Goal: Information Seeking & Learning: Learn about a topic

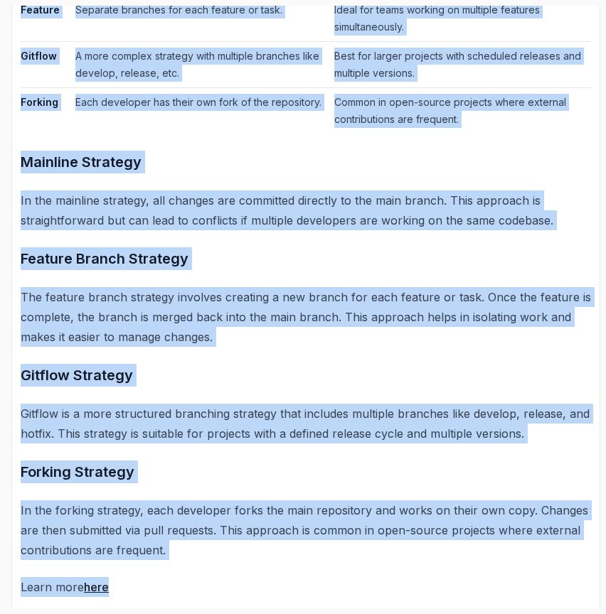
scroll to position [865, 0]
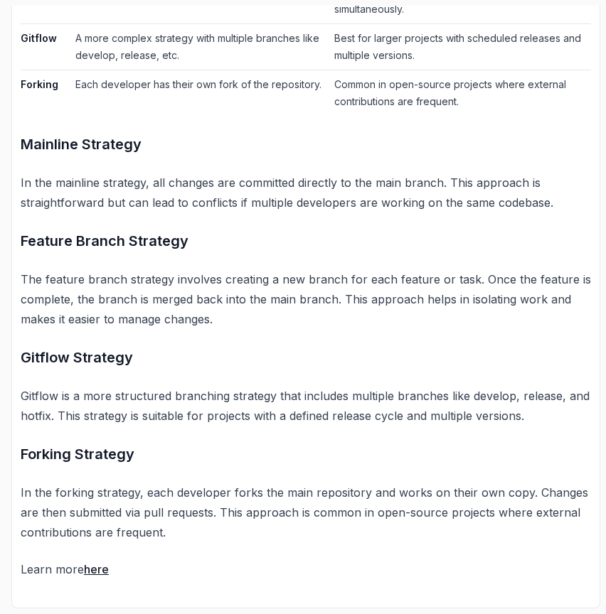
click at [292, 363] on h3 "Gitflow Strategy" at bounding box center [306, 357] width 570 height 23
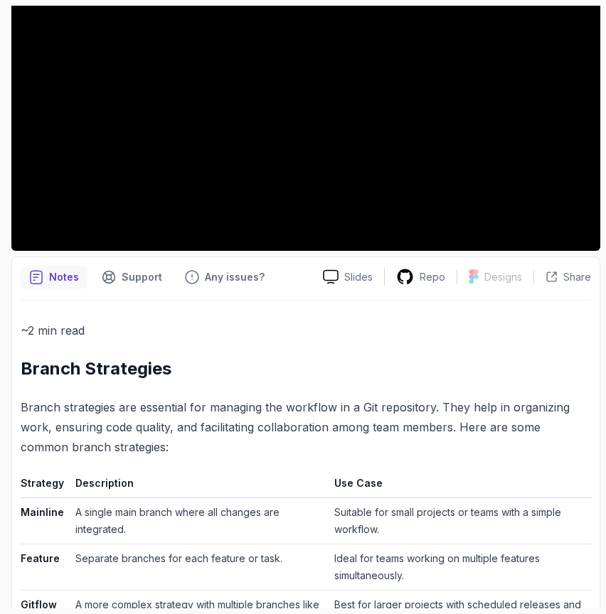
scroll to position [0, 0]
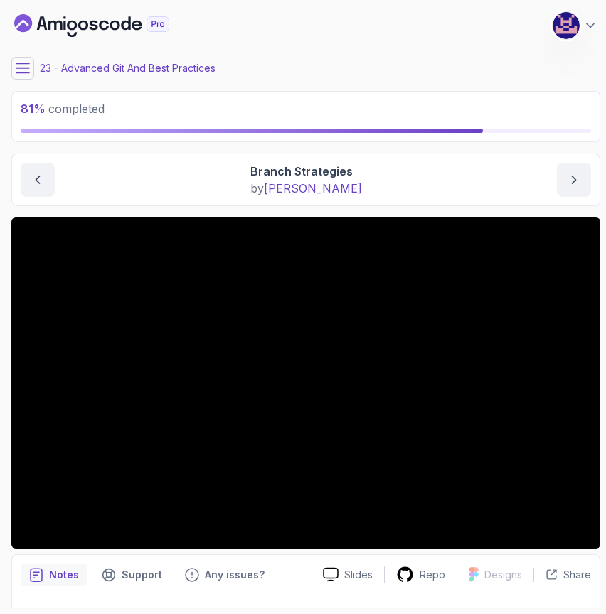
click at [528, 149] on main "My Courses Git for Professionals 443 Points [PERSON_NAME] Coats Software Engine…" at bounding box center [305, 307] width 589 height 603
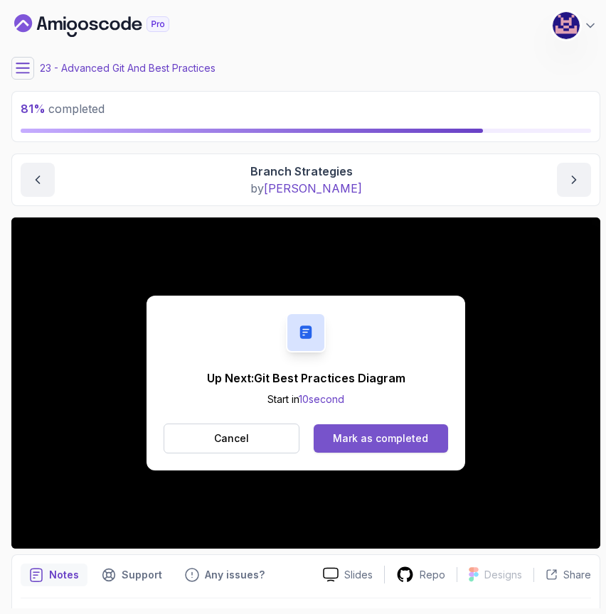
click at [362, 430] on button "Mark as completed" at bounding box center [381, 439] width 134 height 28
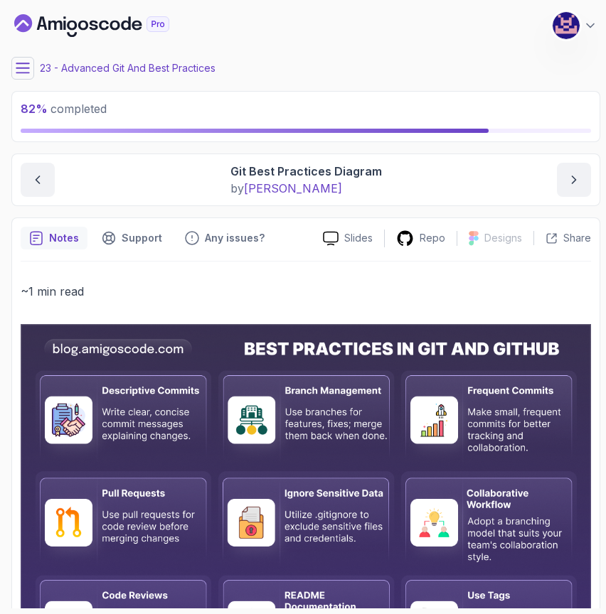
click at [23, 65] on icon at bounding box center [23, 68] width 14 height 14
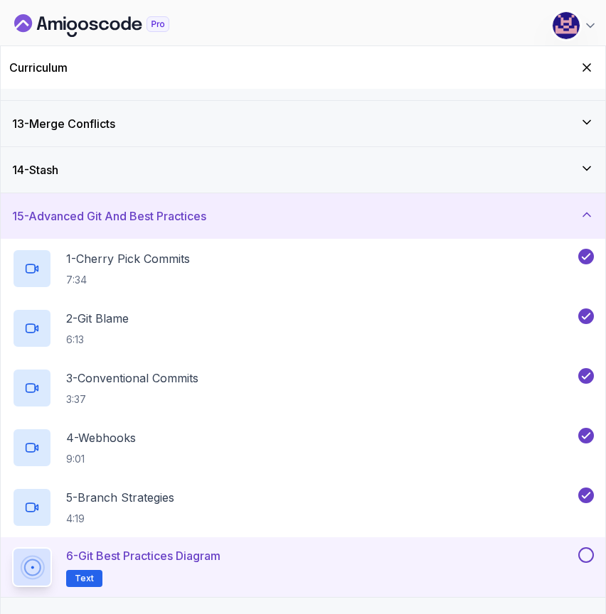
scroll to position [712, 0]
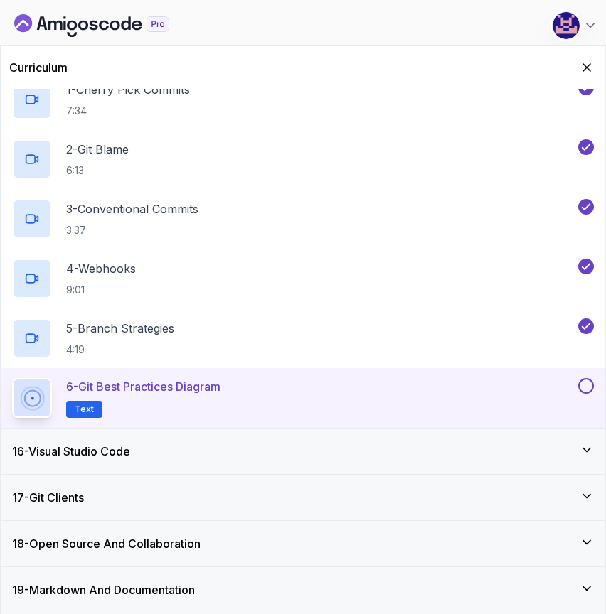
click at [585, 385] on button at bounding box center [586, 386] width 16 height 16
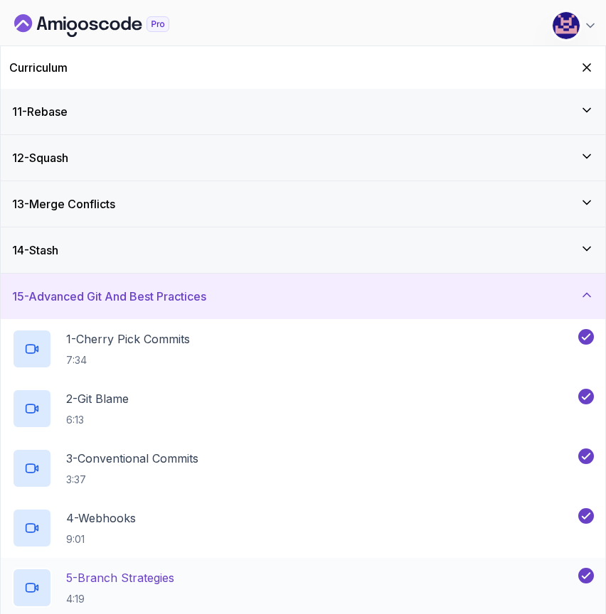
scroll to position [0, 0]
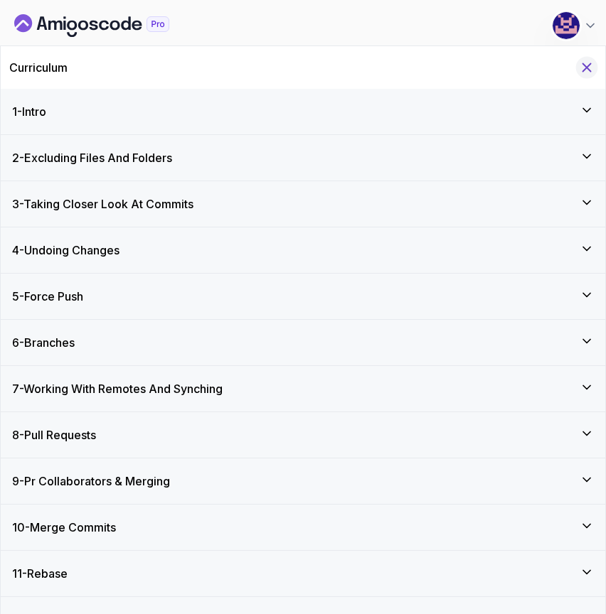
click at [592, 63] on icon "Hide Curriculum for mobile" at bounding box center [587, 68] width 16 height 16
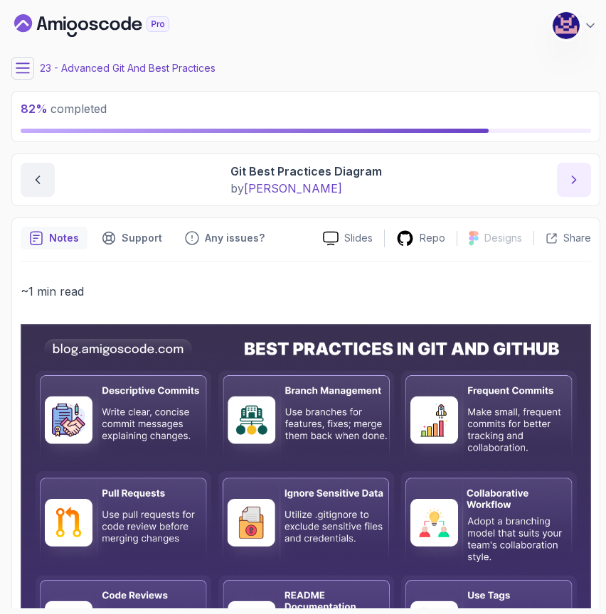
click at [574, 182] on icon "next content" at bounding box center [574, 180] width 14 height 14
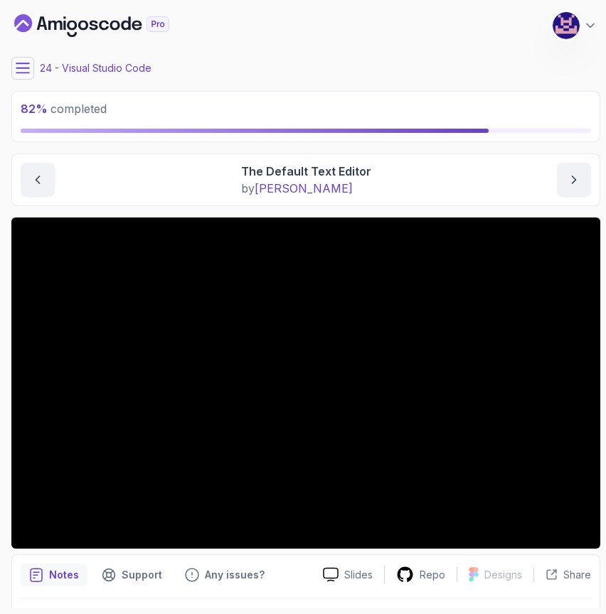
click at [435, 208] on main "My Courses Git for Professionals 443 Points [PERSON_NAME] Coats Software Engine…" at bounding box center [305, 307] width 589 height 603
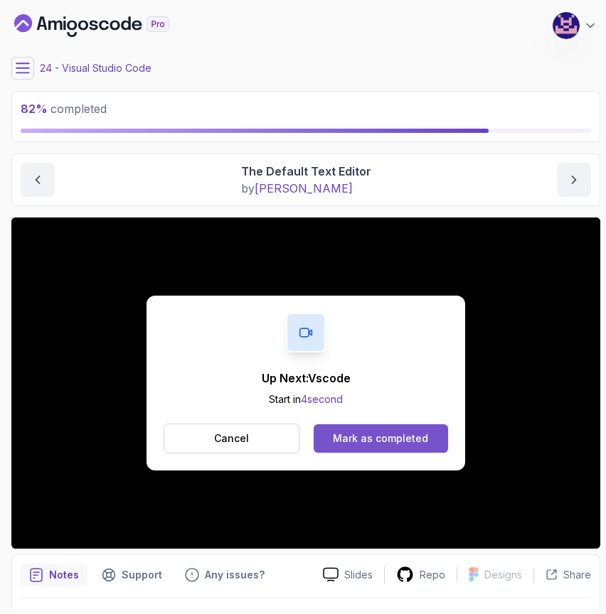
click at [396, 440] on div "Mark as completed" at bounding box center [380, 439] width 95 height 14
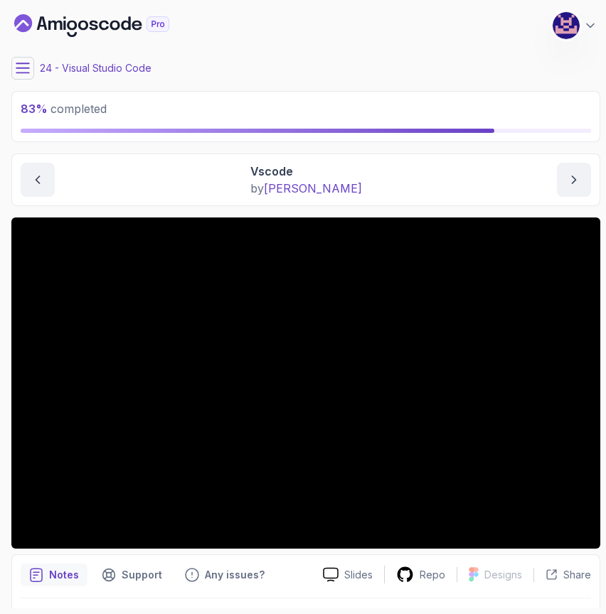
scroll to position [39, 0]
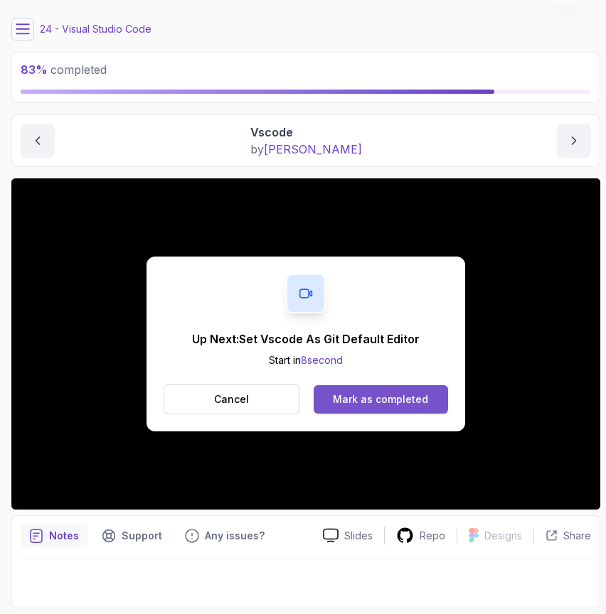
click at [380, 395] on div "Mark as completed" at bounding box center [380, 400] width 95 height 14
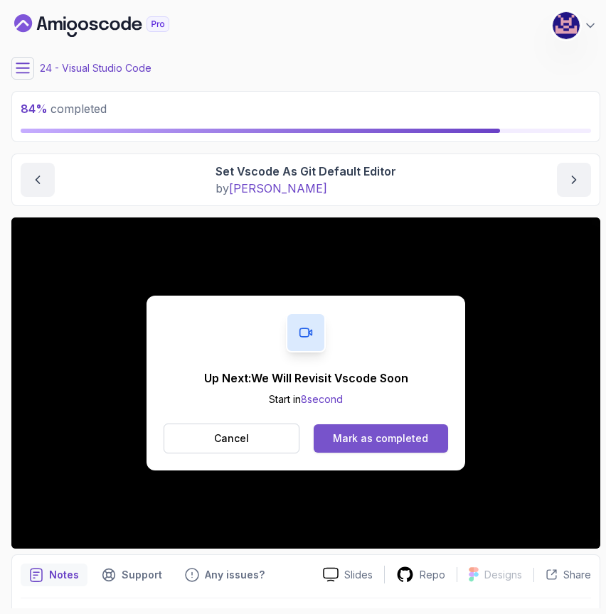
click at [377, 440] on div "Mark as completed" at bounding box center [380, 439] width 95 height 14
click at [383, 442] on div "Mark as completed" at bounding box center [380, 439] width 95 height 14
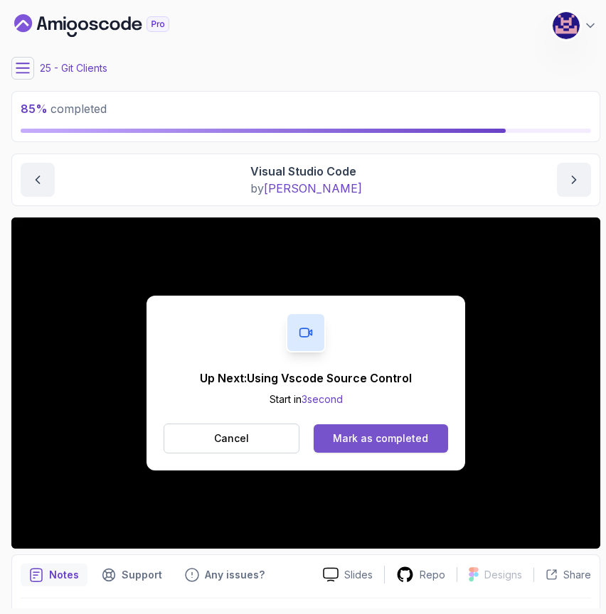
click at [385, 438] on div "Mark as completed" at bounding box center [380, 439] width 95 height 14
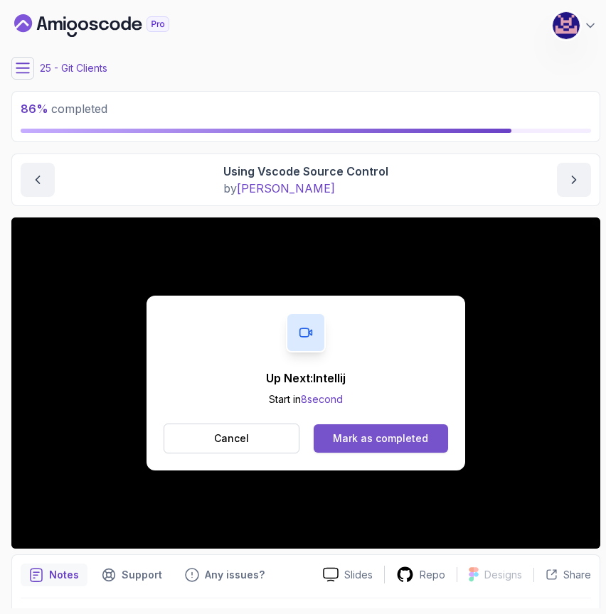
click at [365, 437] on div "Mark as completed" at bounding box center [380, 439] width 95 height 14
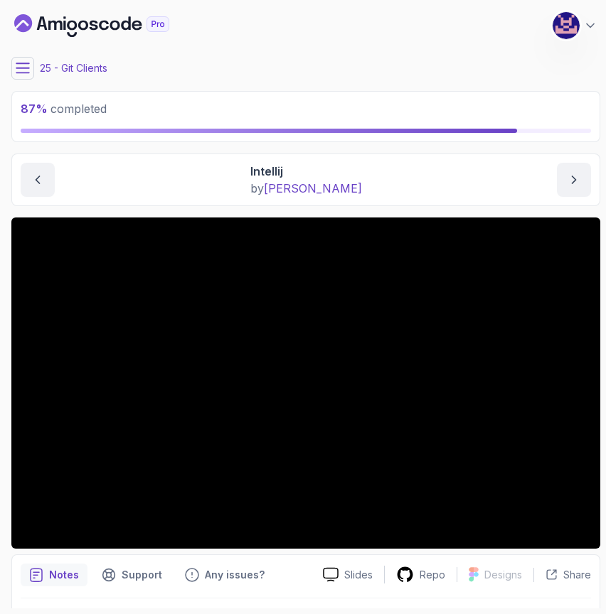
click at [24, 74] on icon at bounding box center [23, 68] width 14 height 14
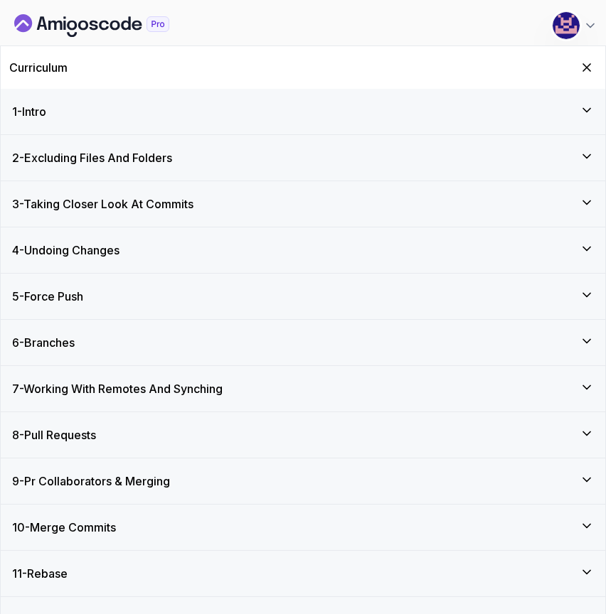
scroll to position [533, 0]
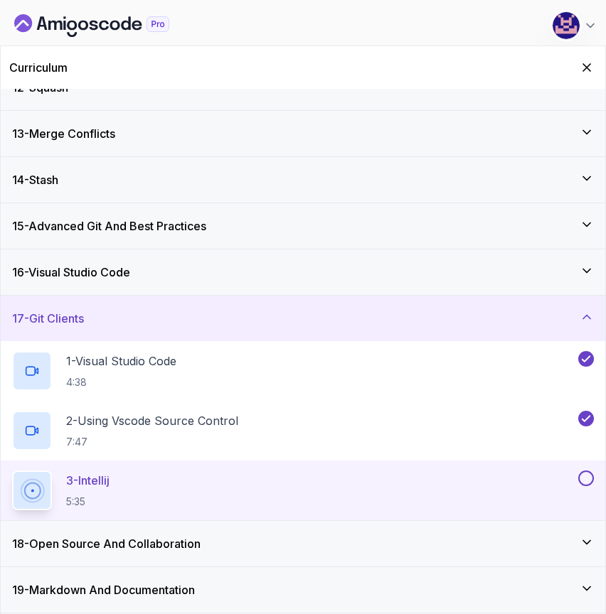
click at [304, 539] on div "18 - Open Source And Collaboration" at bounding box center [303, 544] width 582 height 17
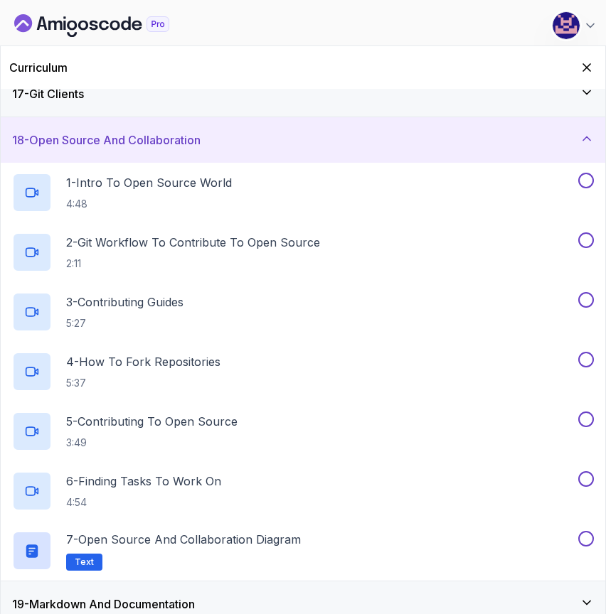
scroll to position [772, 0]
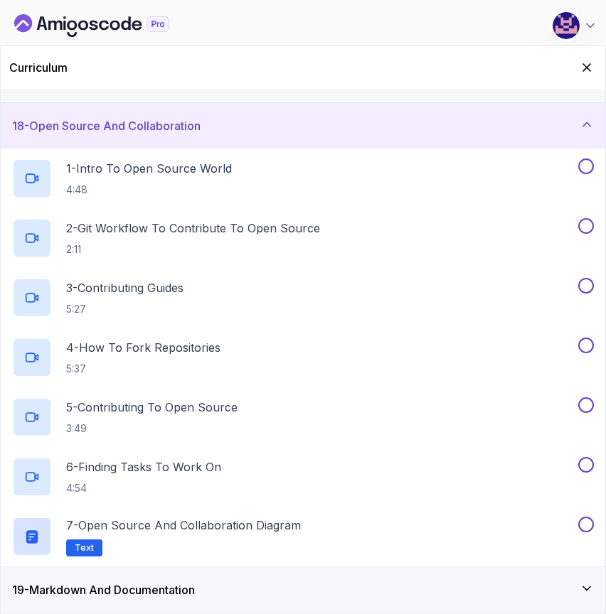
click at [243, 577] on div "19 - Markdown And Documentation" at bounding box center [303, 591] width 605 height 46
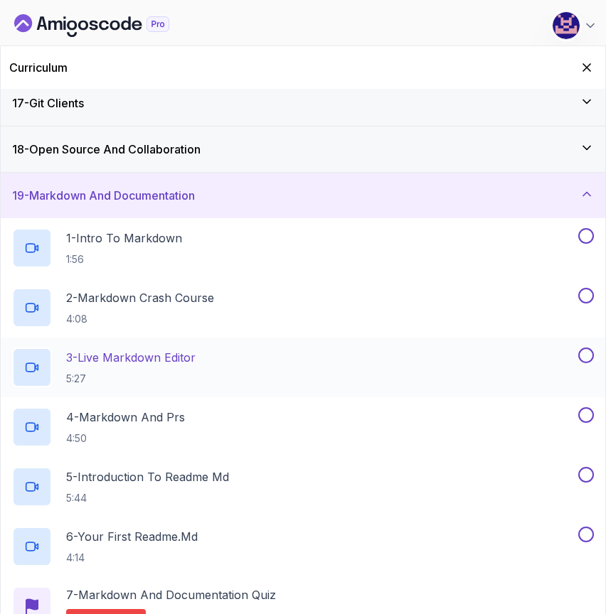
scroll to position [722, 0]
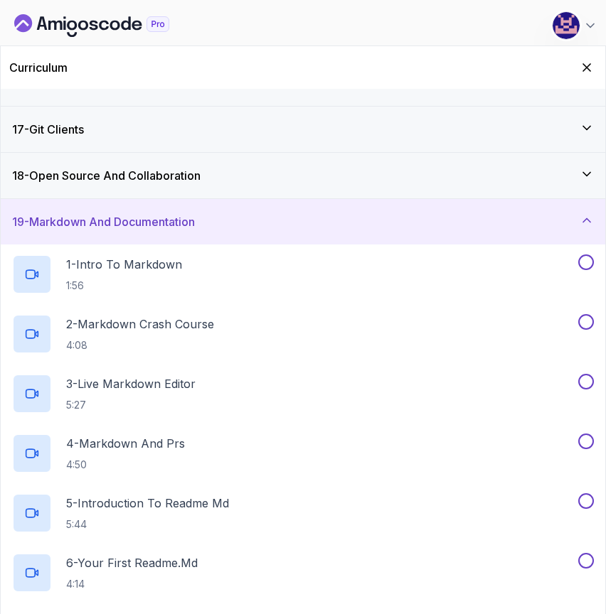
click at [183, 218] on h3 "19 - Markdown And Documentation" at bounding box center [103, 221] width 183 height 17
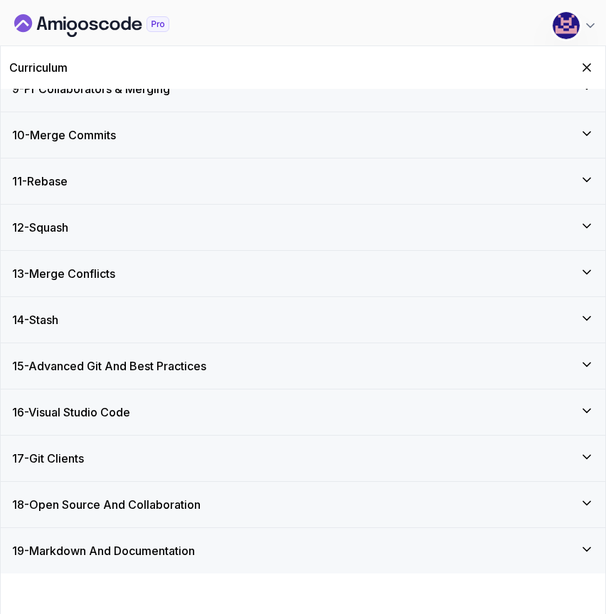
scroll to position [353, 0]
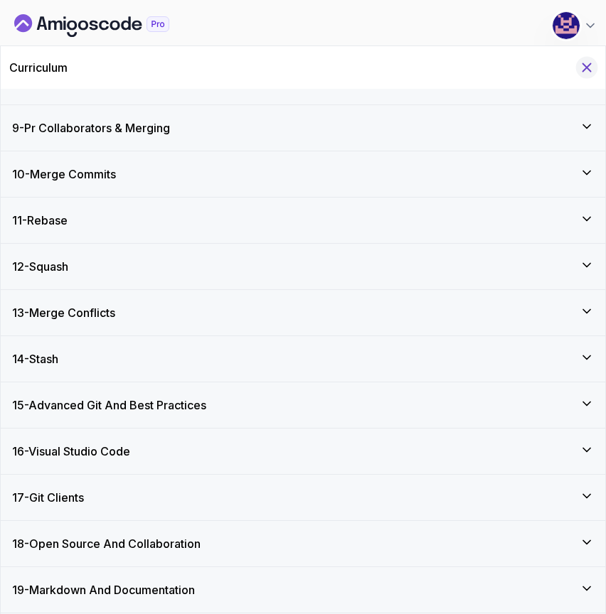
click at [585, 65] on icon "Hide Curriculum for mobile" at bounding box center [587, 68] width 8 height 8
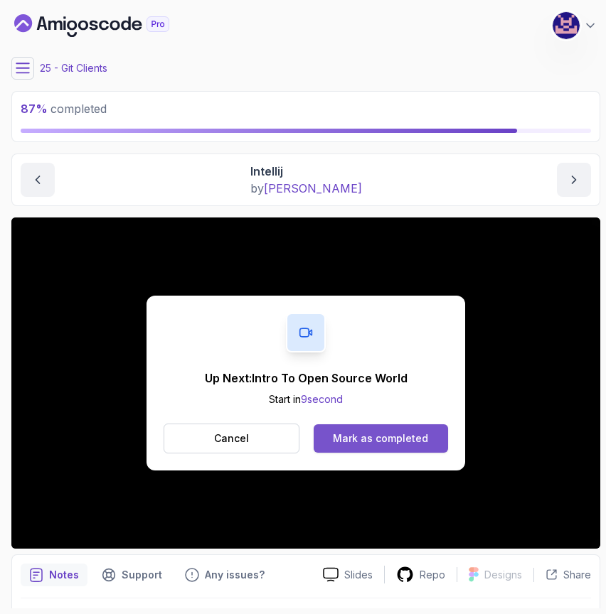
click at [362, 447] on button "Mark as completed" at bounding box center [381, 439] width 134 height 28
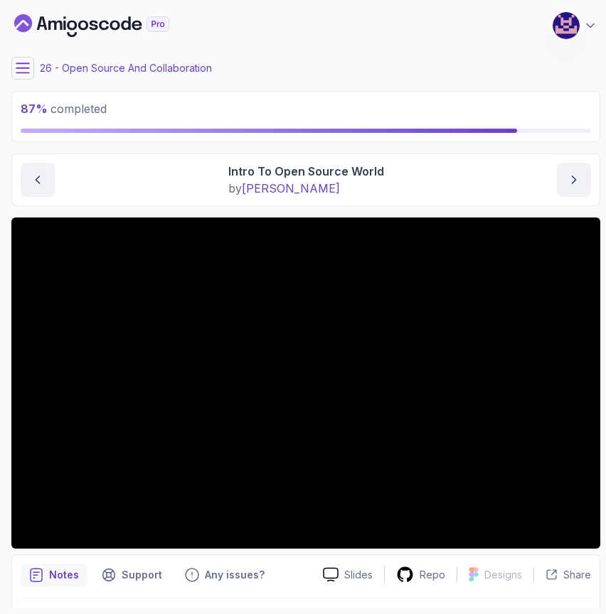
click at [412, 143] on main "My Courses Git for Professionals 443 Points [PERSON_NAME] Coats Software Engine…" at bounding box center [305, 307] width 589 height 603
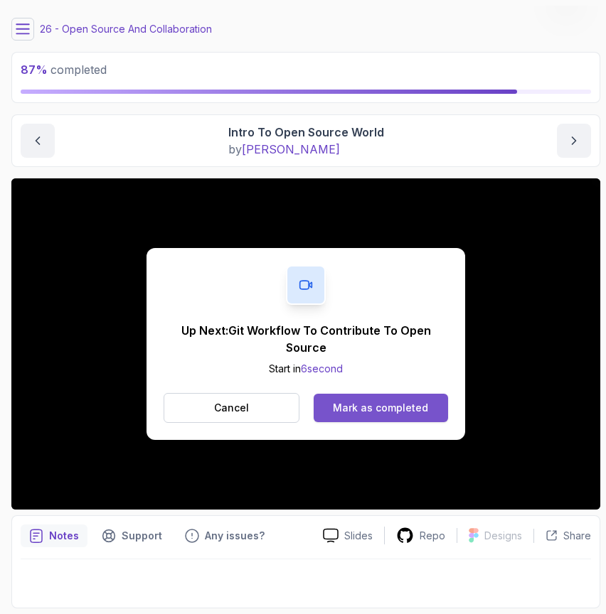
click at [350, 412] on div "Mark as completed" at bounding box center [380, 408] width 95 height 14
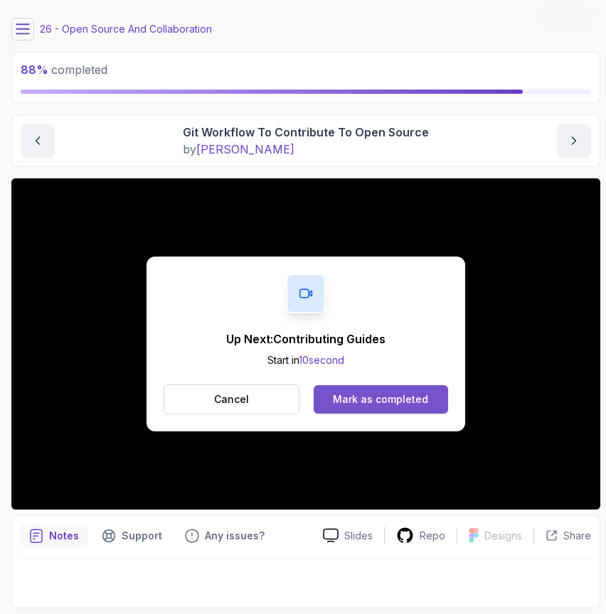
click at [389, 403] on div "Mark as completed" at bounding box center [380, 400] width 95 height 14
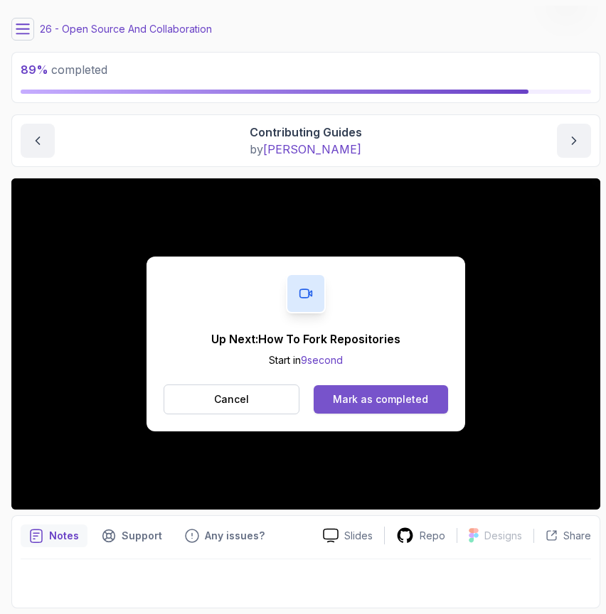
click at [401, 403] on div "Mark as completed" at bounding box center [380, 400] width 95 height 14
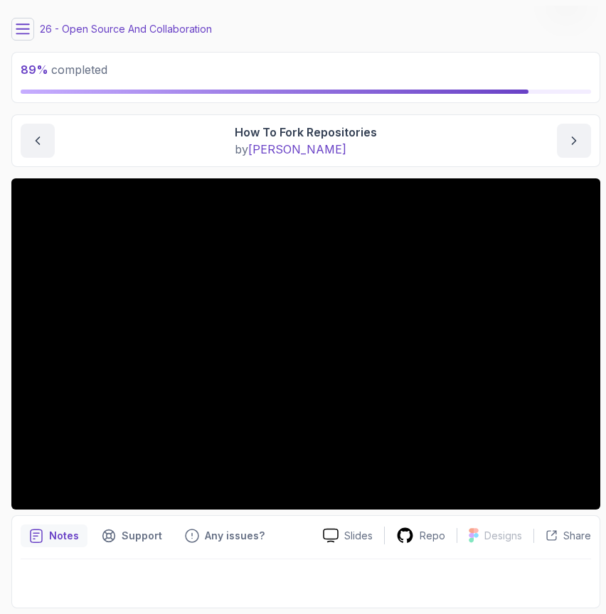
click at [438, 106] on main "My Courses Git for Professionals 443 Points [PERSON_NAME] Coats Software Engine…" at bounding box center [305, 307] width 589 height 603
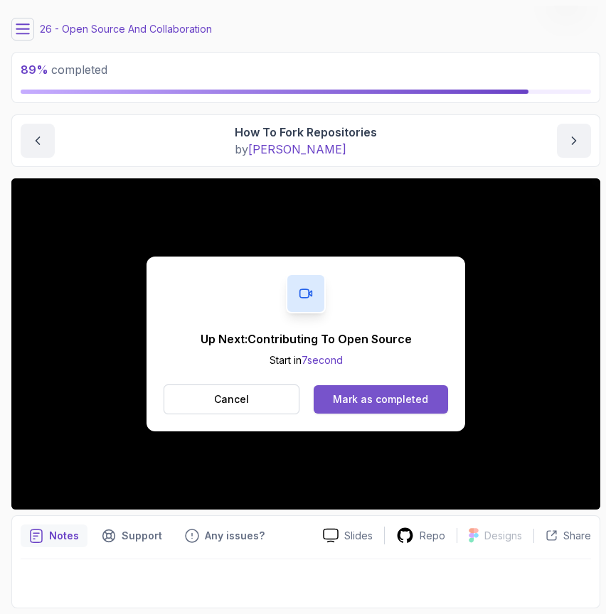
click at [413, 394] on div "Mark as completed" at bounding box center [380, 400] width 95 height 14
click at [424, 403] on button "Mark as completed" at bounding box center [381, 399] width 134 height 28
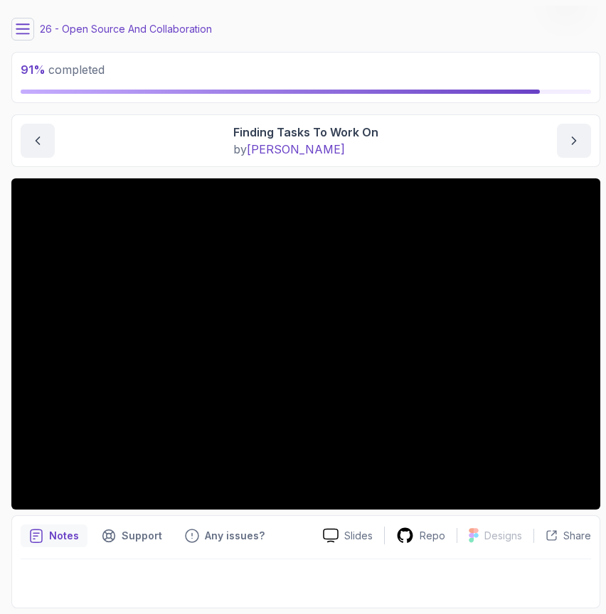
click at [18, 22] on icon at bounding box center [23, 29] width 14 height 14
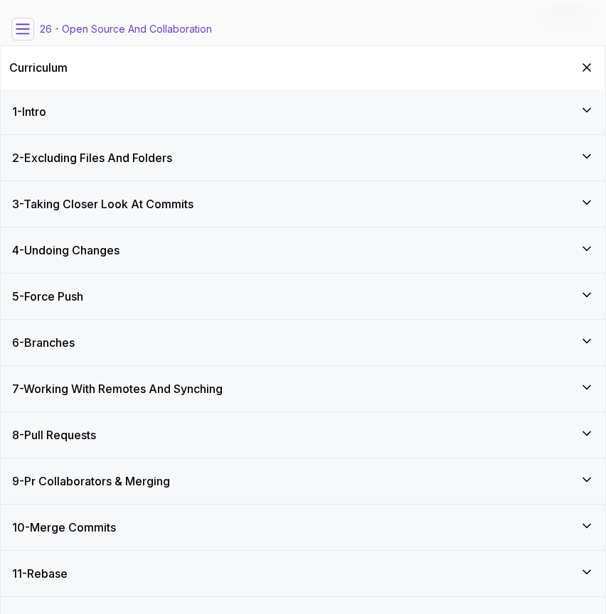
scroll to position [772, 0]
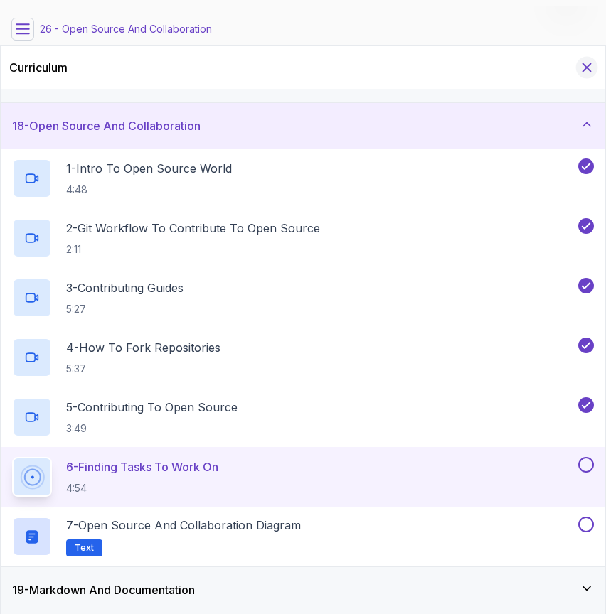
click at [587, 73] on icon "Hide Curriculum for mobile" at bounding box center [587, 68] width 16 height 16
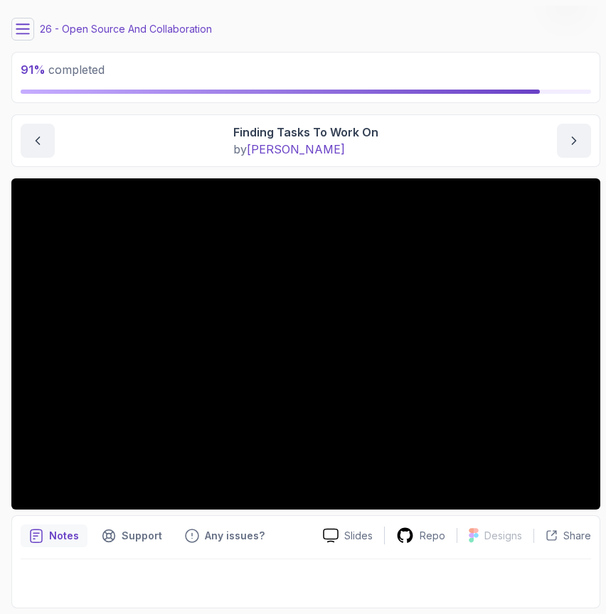
click at [525, 565] on div at bounding box center [306, 580] width 570 height 40
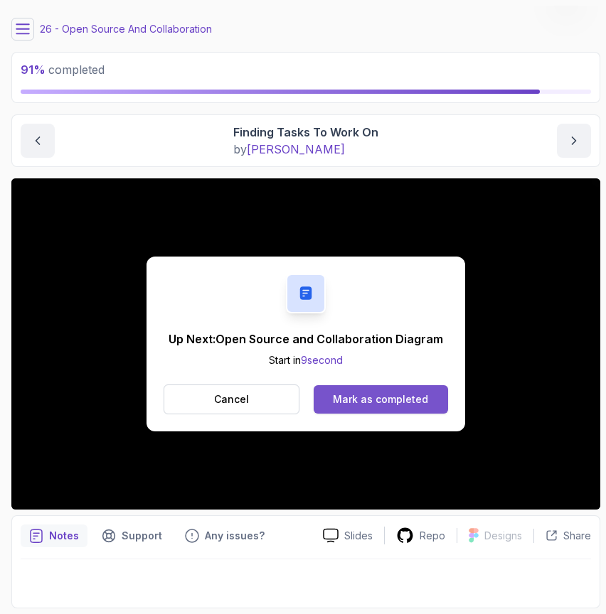
click at [387, 402] on div "Mark as completed" at bounding box center [380, 400] width 95 height 14
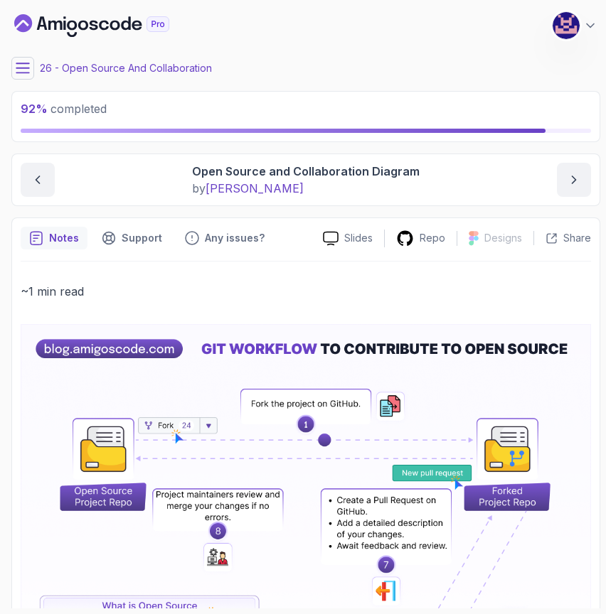
click at [19, 67] on icon at bounding box center [23, 68] width 14 height 14
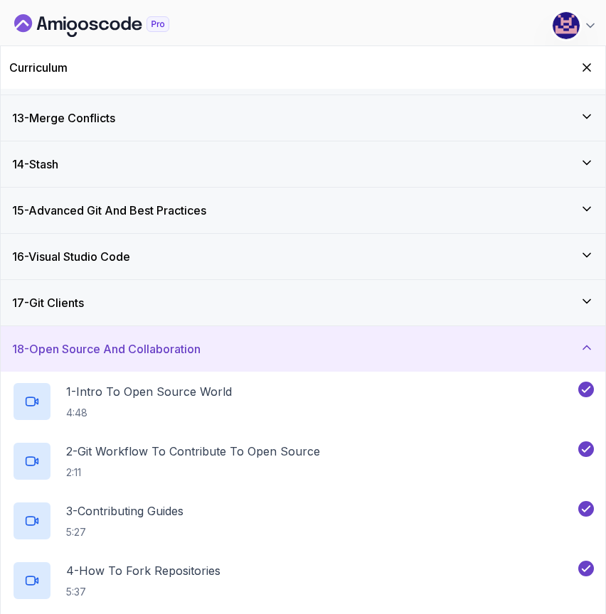
scroll to position [772, 0]
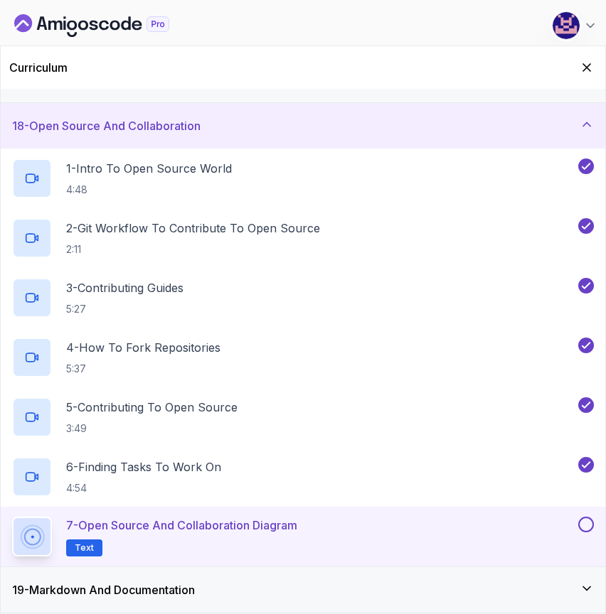
click at [573, 525] on div "7 - Open Source and Collaboration Diagram Text" at bounding box center [293, 537] width 563 height 40
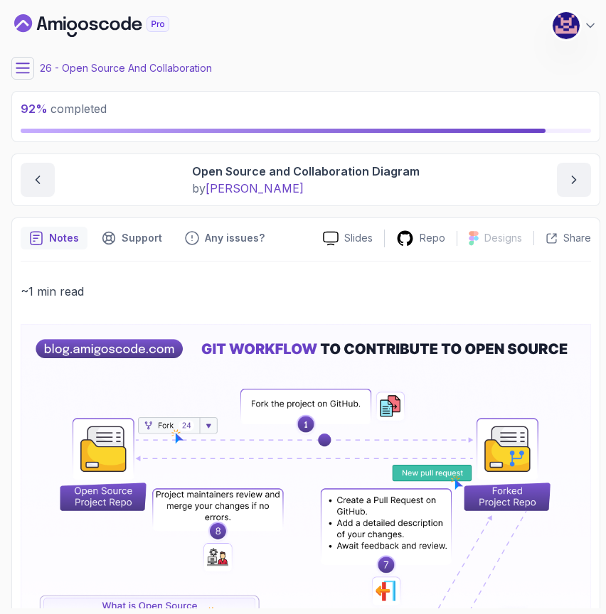
click at [25, 74] on icon at bounding box center [23, 68] width 14 height 14
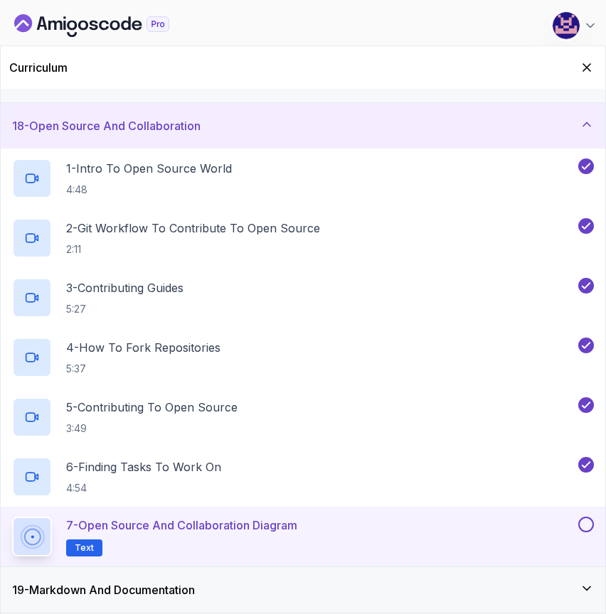
click at [589, 524] on button at bounding box center [586, 525] width 16 height 16
click at [528, 528] on div "7 - Open Source and Collaboration Diagram Text" at bounding box center [293, 537] width 563 height 40
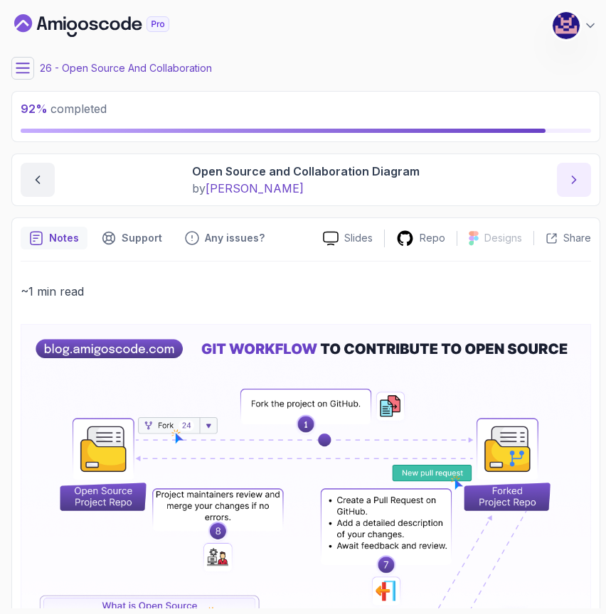
click at [558, 176] on button "next content" at bounding box center [574, 180] width 34 height 34
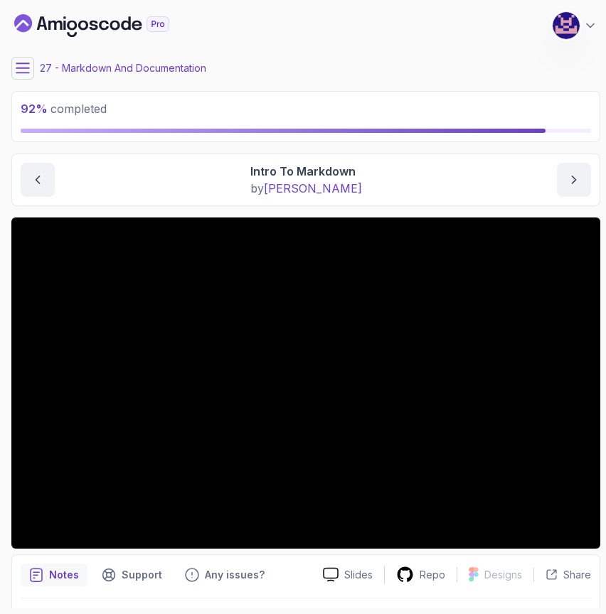
click at [377, 38] on div "My Courses Git for Professionals 443 Points [PERSON_NAME] Coats Software Engine…" at bounding box center [305, 26] width 589 height 40
